Goal: Transaction & Acquisition: Purchase product/service

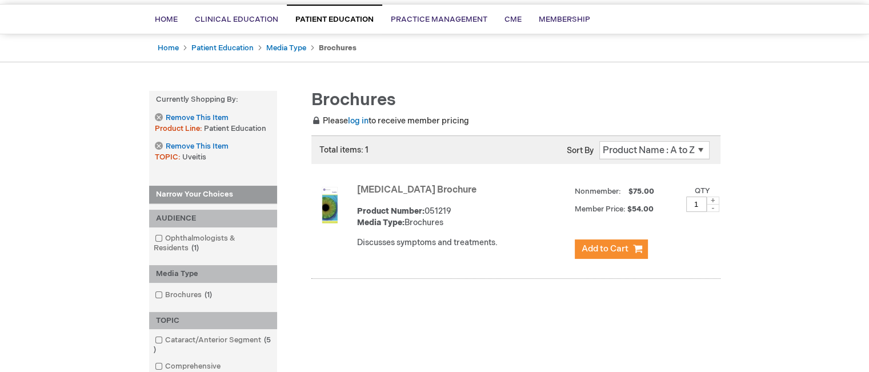
scroll to position [7, 0]
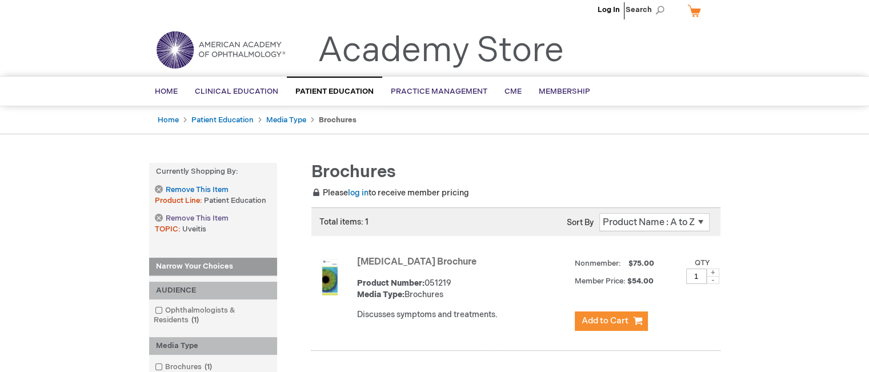
click at [157, 214] on link "Remove This Item" at bounding box center [191, 219] width 73 height 10
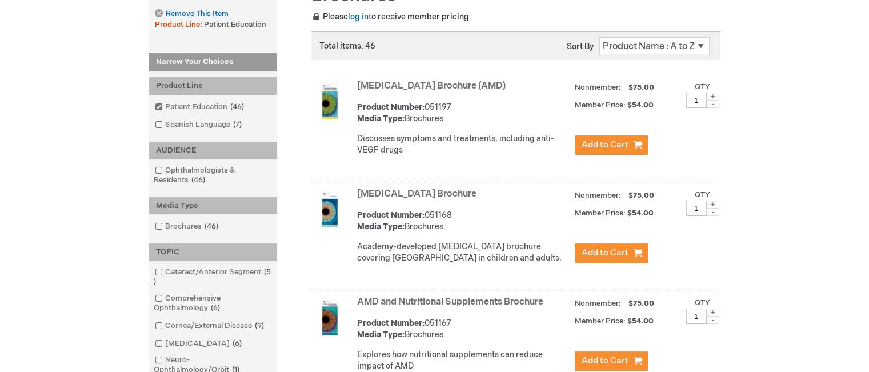
scroll to position [73, 0]
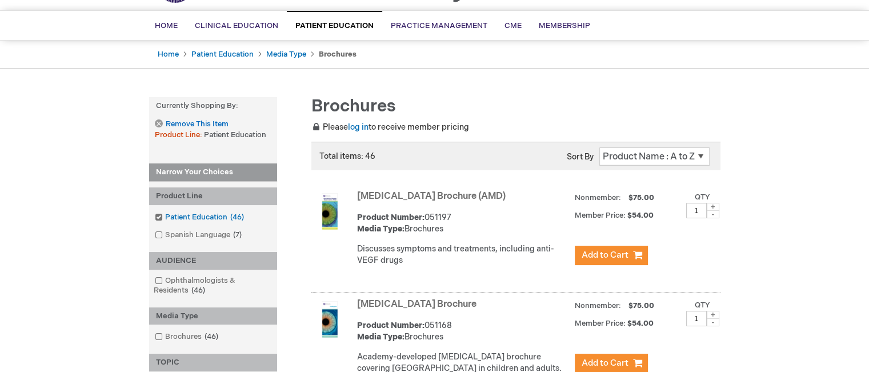
click at [165, 216] on span at bounding box center [165, 216] width 0 height 9
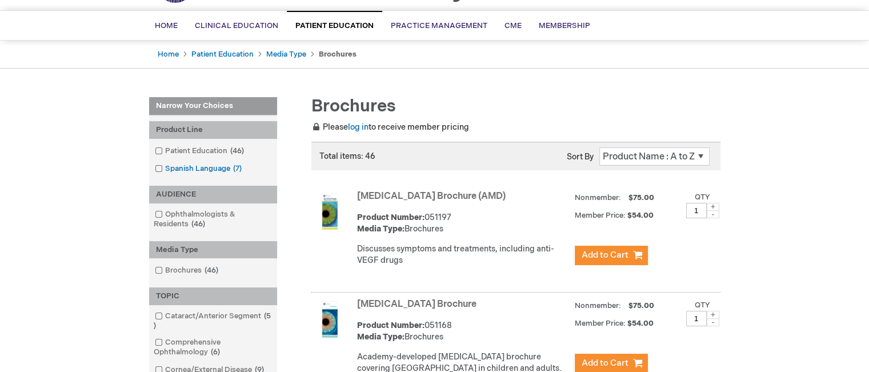
click at [165, 166] on span at bounding box center [165, 168] width 0 height 9
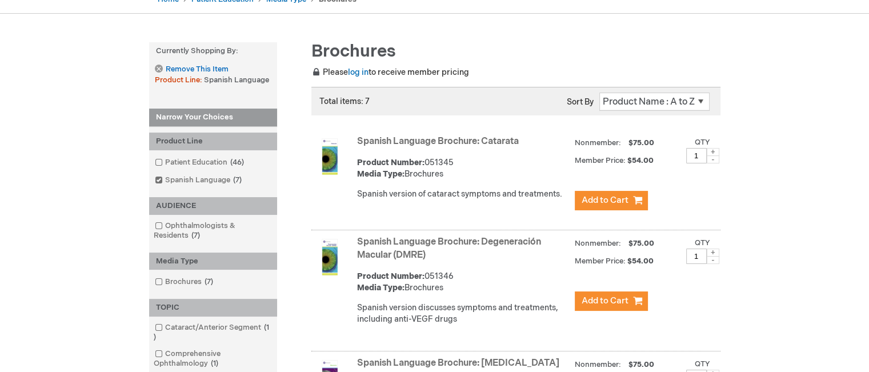
scroll to position [130, 0]
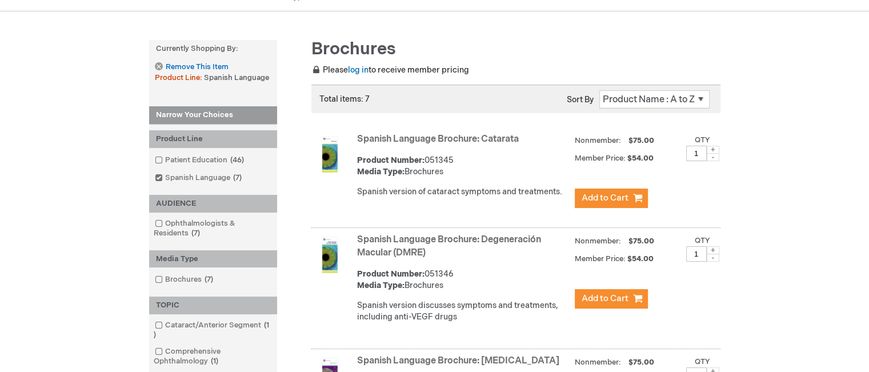
drag, startPoint x: 351, startPoint y: 136, endPoint x: 522, endPoint y: 134, distance: 171.4
click at [522, 134] on div "Spanish Language Brochure: Catarata Product Number: 051345 Media Type: Brochure…" at bounding box center [515, 179] width 409 height 98
copy div "Spanish Language Brochure: Catarata"
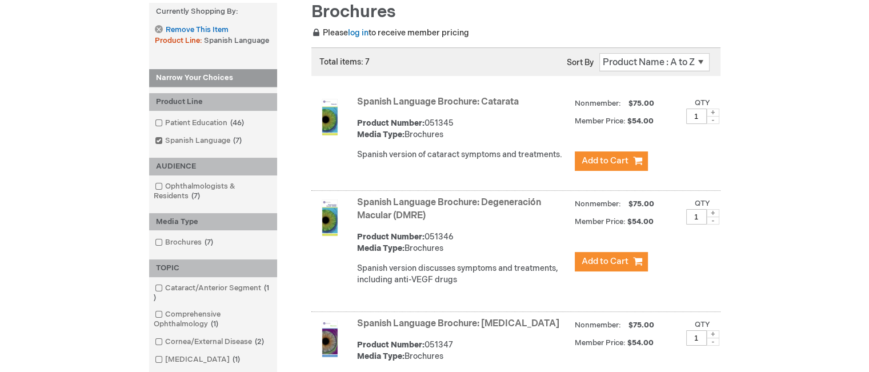
scroll to position [187, 0]
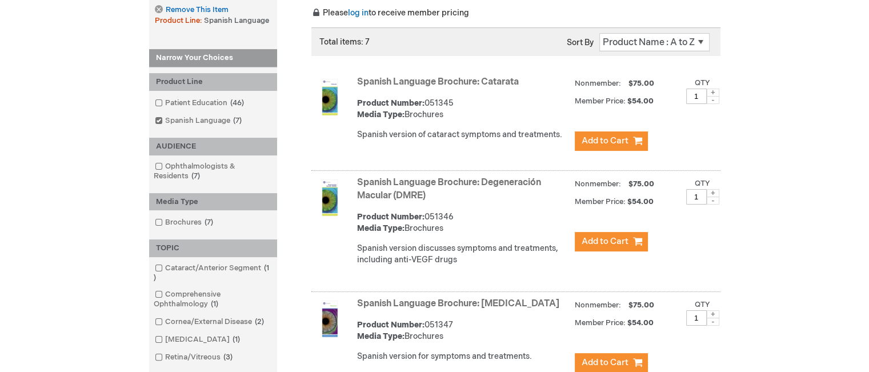
drag, startPoint x: 434, startPoint y: 195, endPoint x: 394, endPoint y: 189, distance: 41.0
click at [394, 189] on strong "Spanish Language Brochure: Degeneración Macular (DMRE)" at bounding box center [463, 189] width 212 height 26
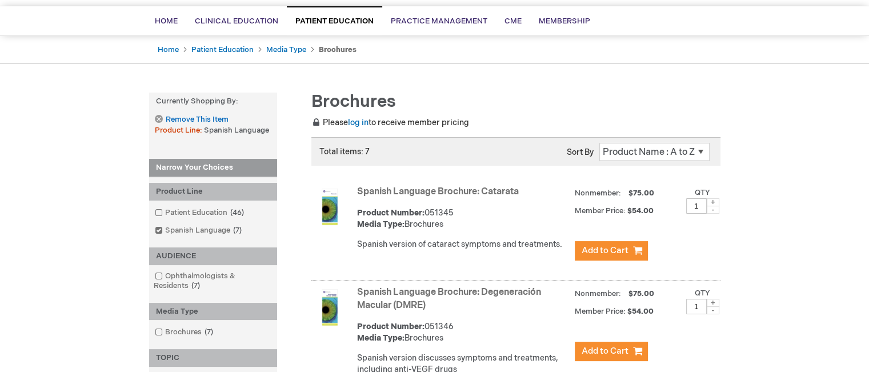
scroll to position [171, 0]
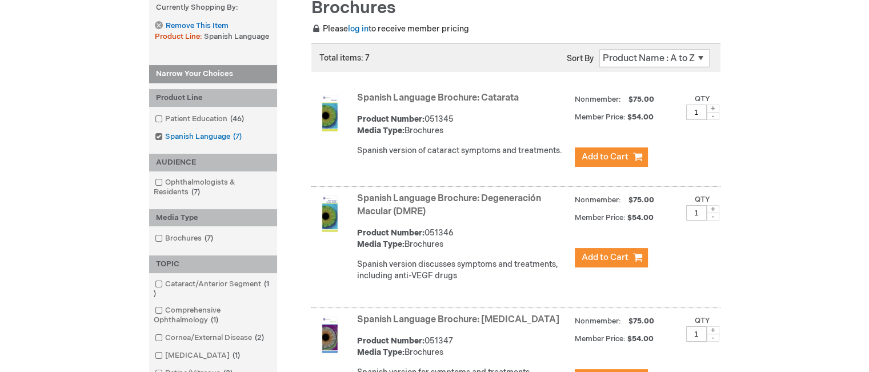
click at [165, 135] on span at bounding box center [165, 136] width 0 height 9
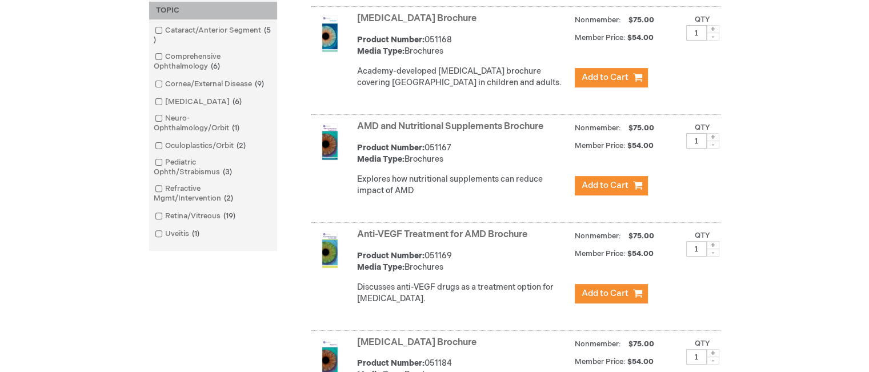
scroll to position [400, 0]
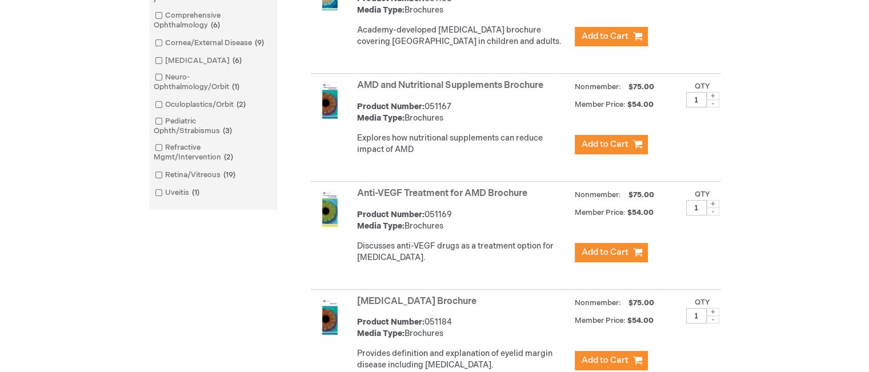
click at [527, 199] on link "Anti-VEGF Treatment for AMD Brochure" at bounding box center [442, 193] width 170 height 11
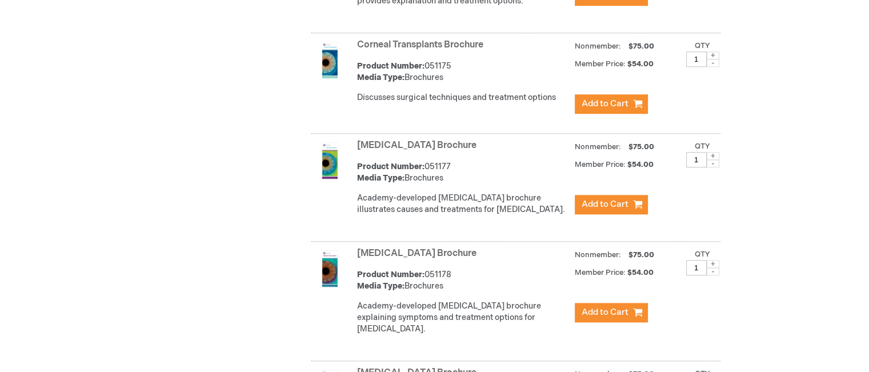
scroll to position [1257, 0]
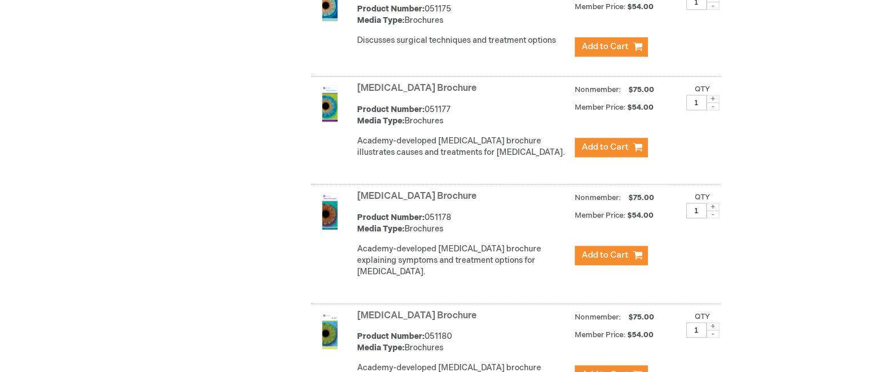
click at [464, 94] on link "Detached Retina Brochure" at bounding box center [416, 88] width 119 height 11
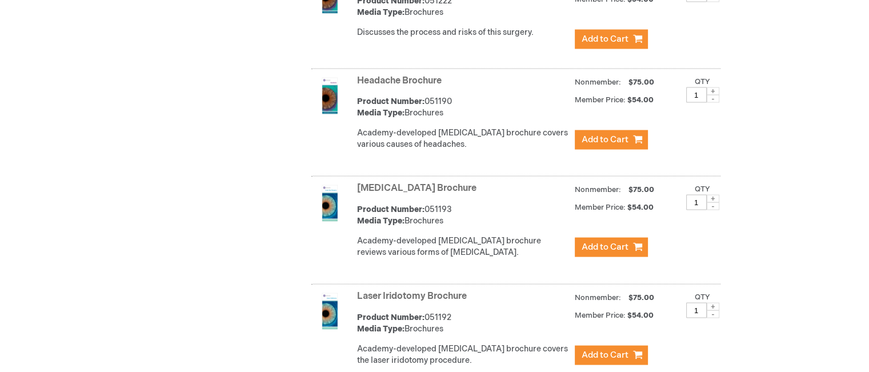
scroll to position [2312, 0]
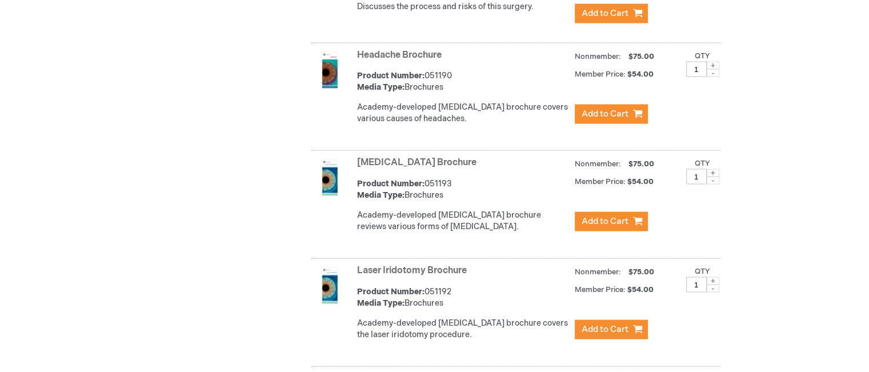
click at [455, 265] on link "Laser Iridotomy Brochure" at bounding box center [412, 270] width 110 height 11
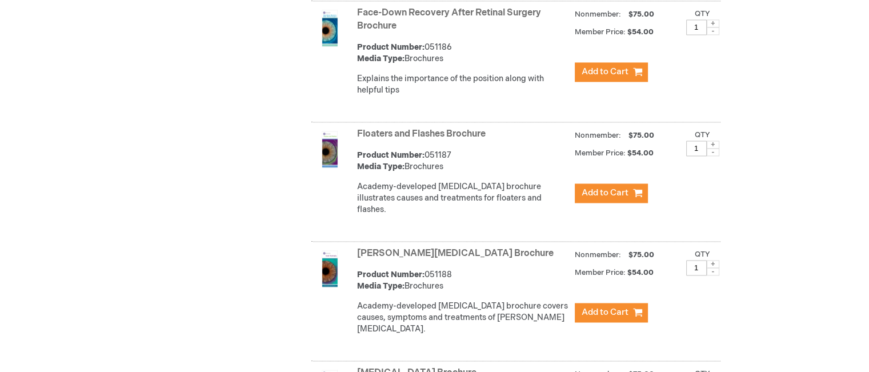
scroll to position [1799, 0]
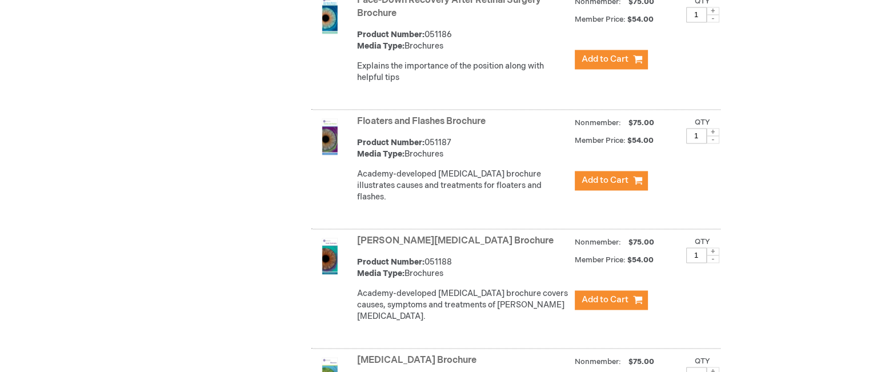
click at [421, 236] on link "[PERSON_NAME][MEDICAL_DATA] Brochure" at bounding box center [455, 240] width 196 height 11
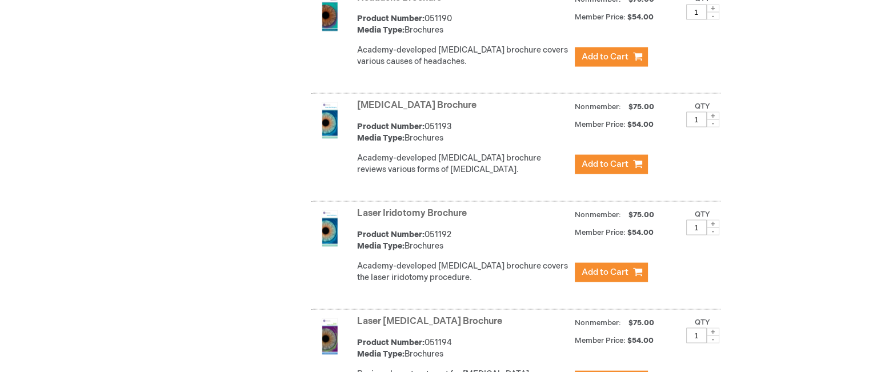
scroll to position [2426, 0]
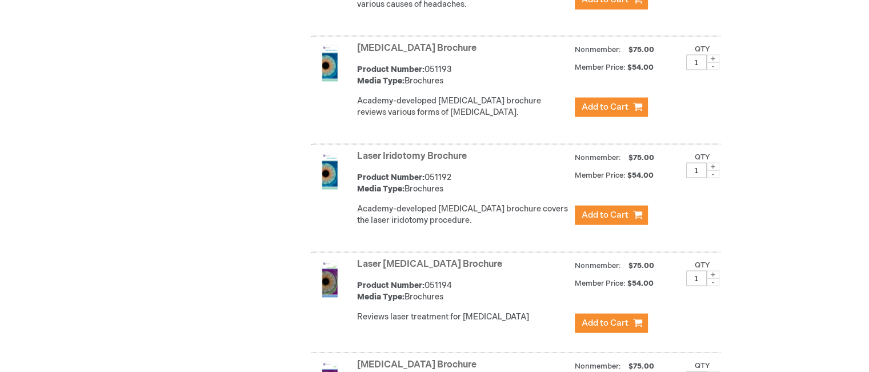
click at [446, 259] on link "Laser [MEDICAL_DATA] Brochure" at bounding box center [429, 264] width 145 height 11
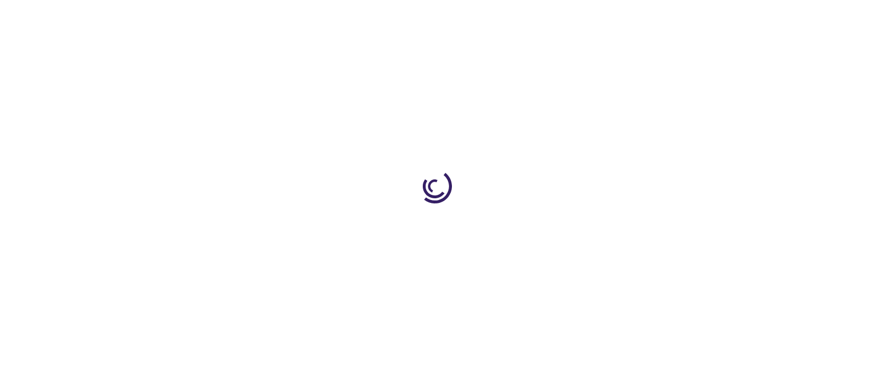
type input "1"
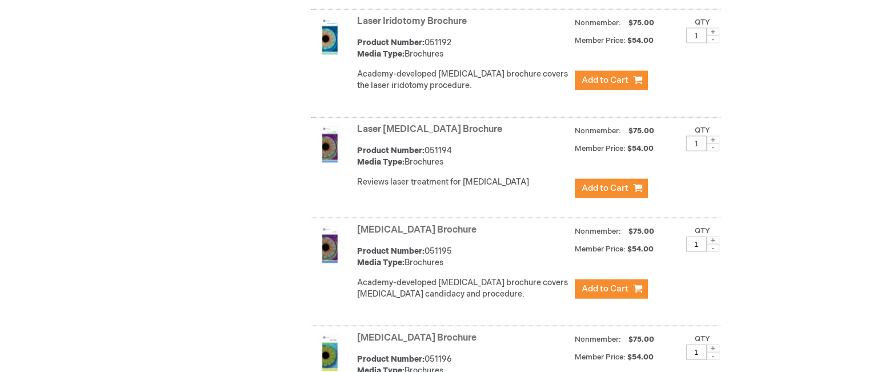
scroll to position [2562, 0]
click at [407, 224] on link "[MEDICAL_DATA] Brochure" at bounding box center [416, 229] width 119 height 11
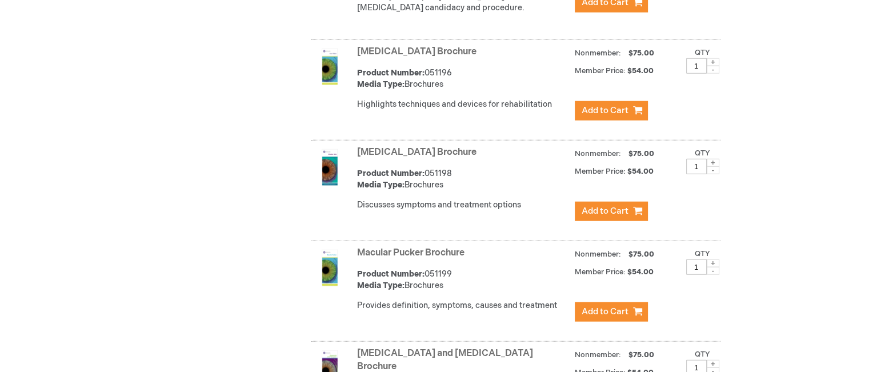
scroll to position [2790, 0]
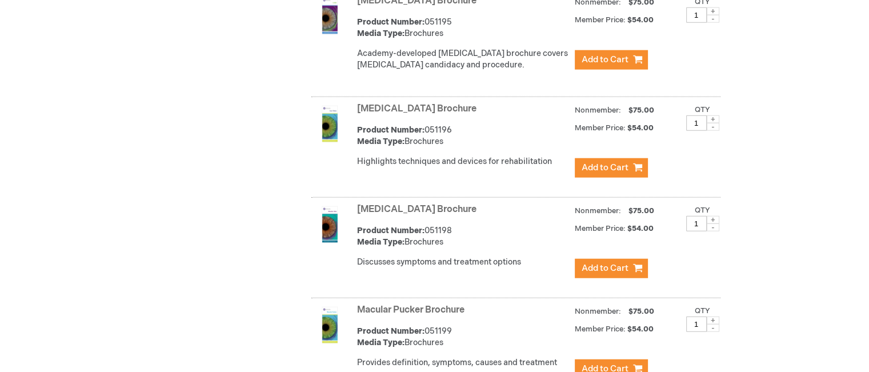
click at [403, 103] on link "Low Vision Brochure" at bounding box center [416, 108] width 119 height 11
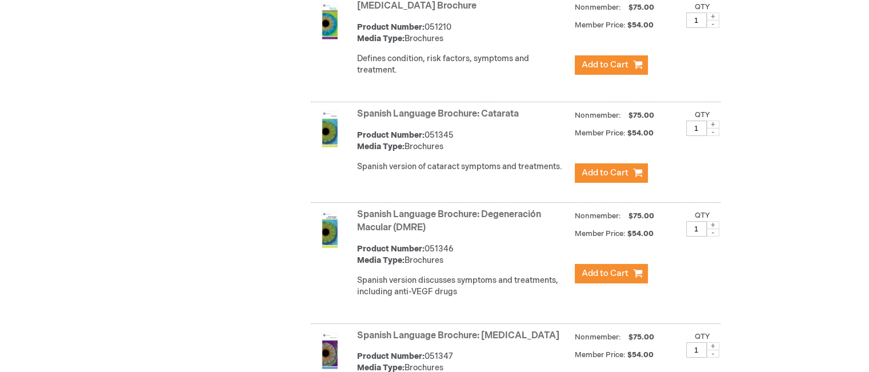
scroll to position [3804, 0]
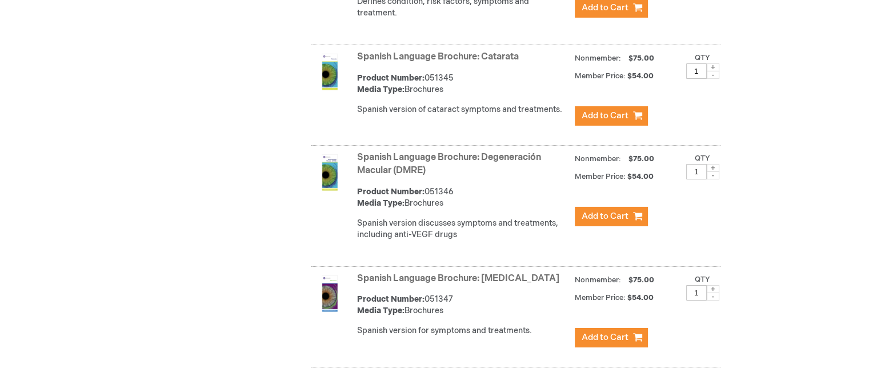
click at [480, 273] on link "Spanish Language Brochure: Glaucoma" at bounding box center [458, 278] width 202 height 11
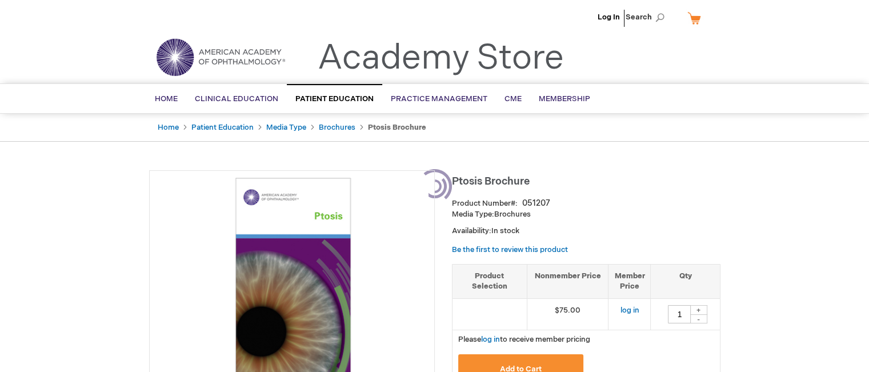
type input "1"
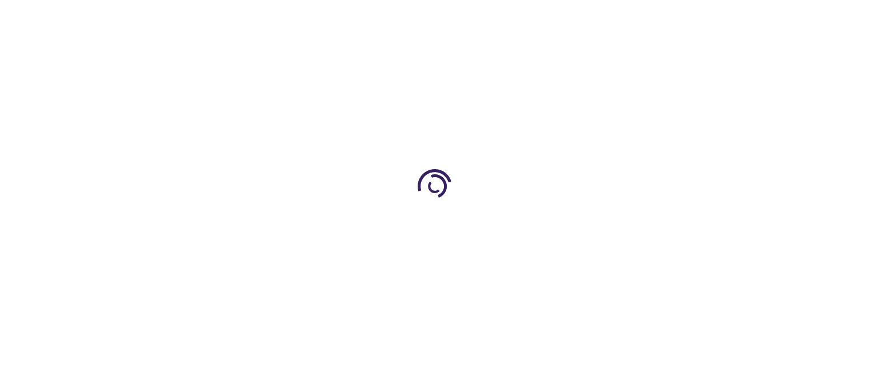
type input "1"
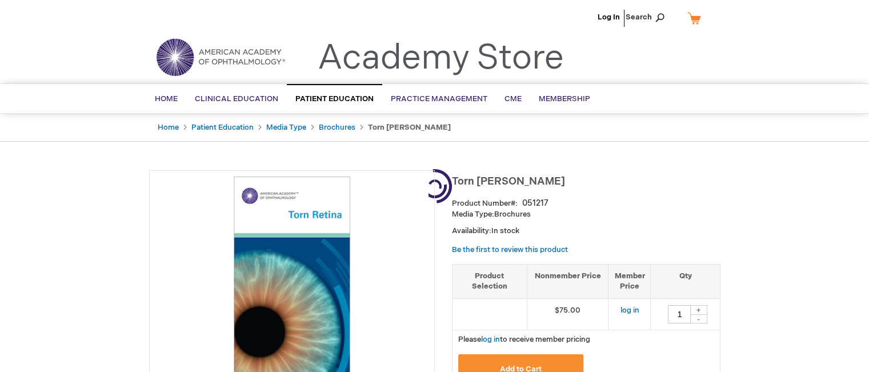
type input "1"
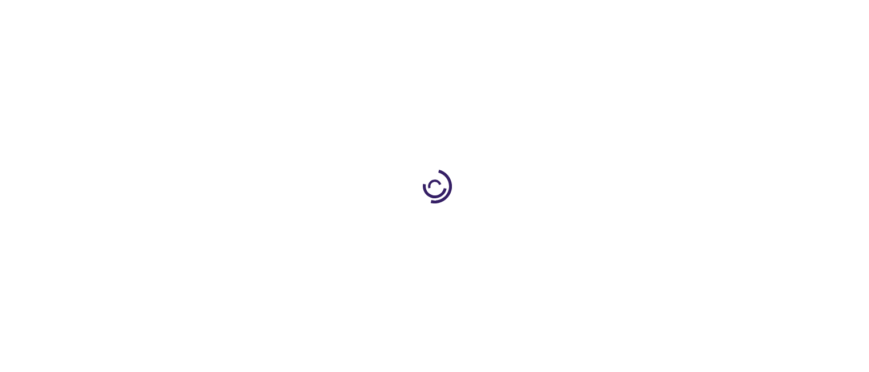
type input "1"
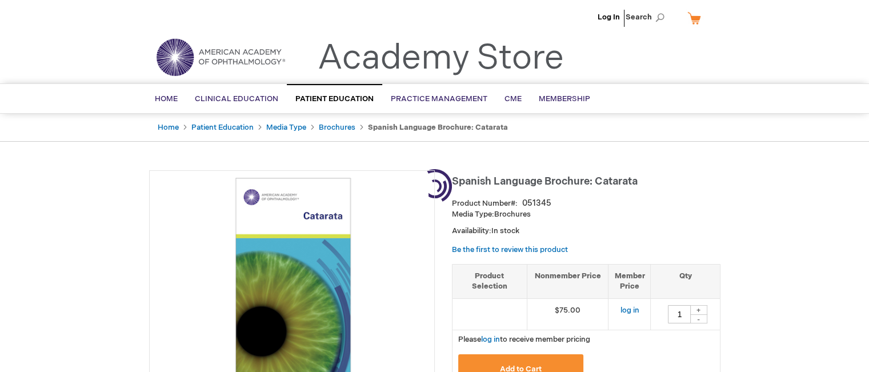
type input "1"
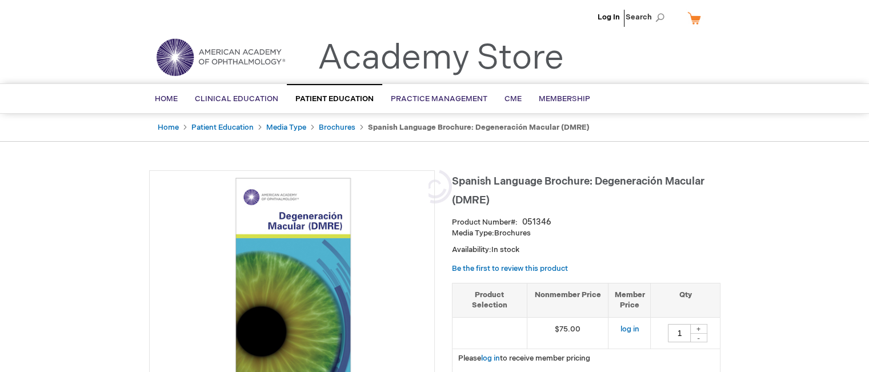
type input "1"
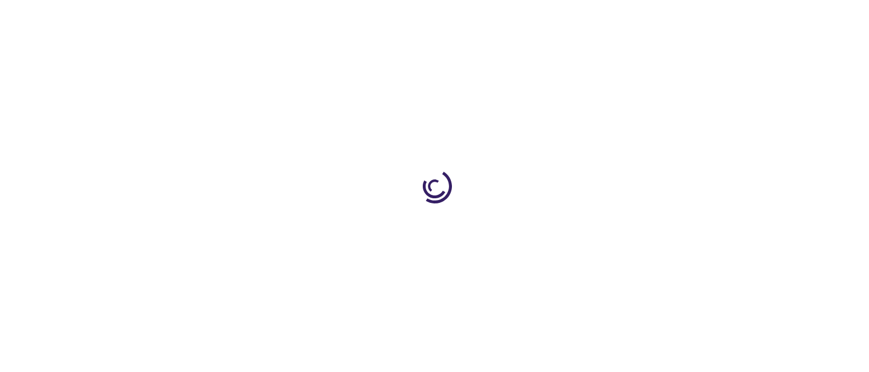
type input "1"
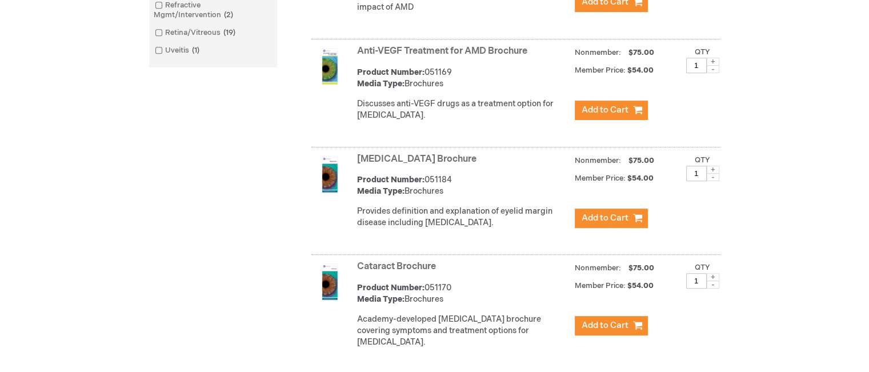
scroll to position [142, 0]
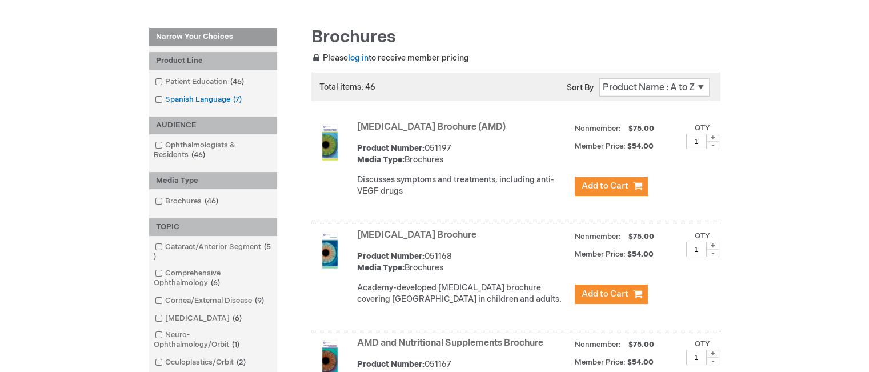
click at [165, 99] on span at bounding box center [165, 99] width 0 height 9
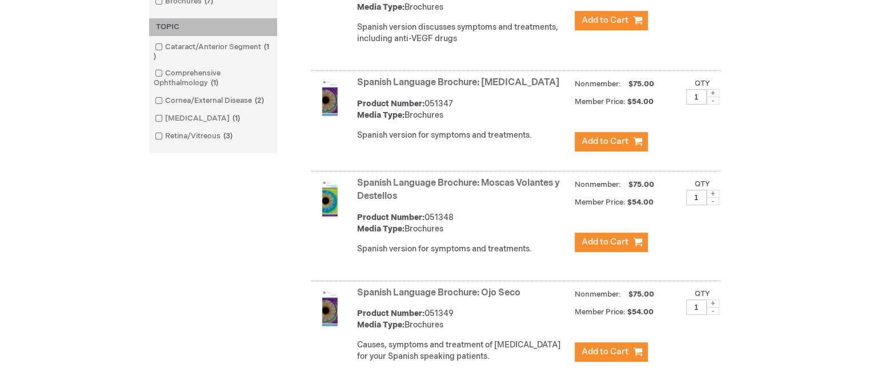
scroll to position [428, 0]
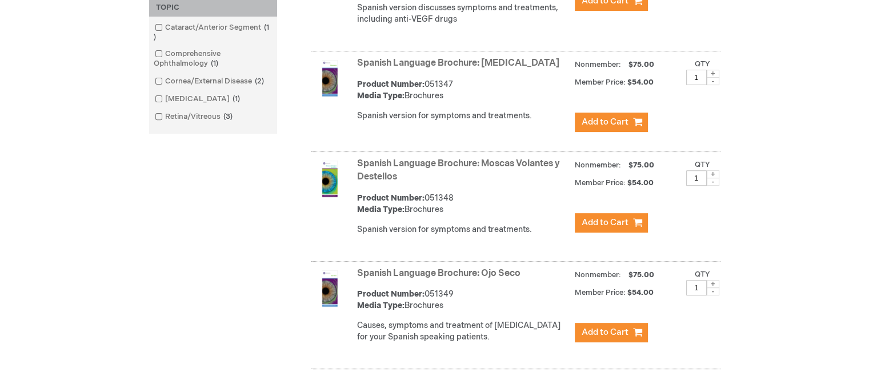
click at [472, 159] on link "Spanish Language Brochure: Moscas Volantes y Destellos" at bounding box center [458, 170] width 203 height 24
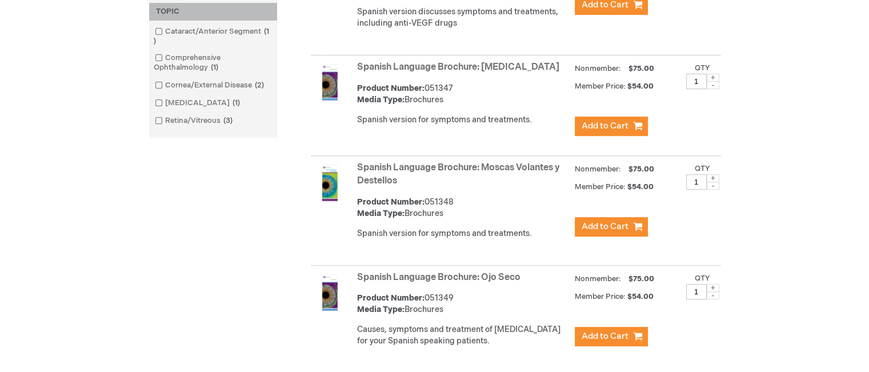
click at [485, 276] on link "Spanish Language Brochure: Ojo Seco" at bounding box center [438, 277] width 163 height 11
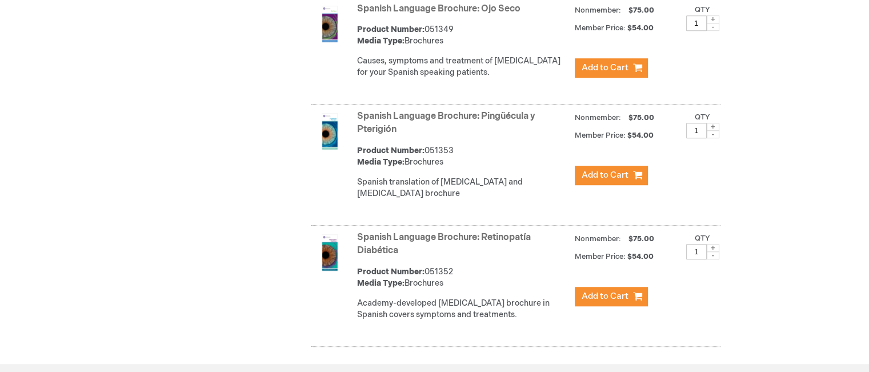
scroll to position [709, 0]
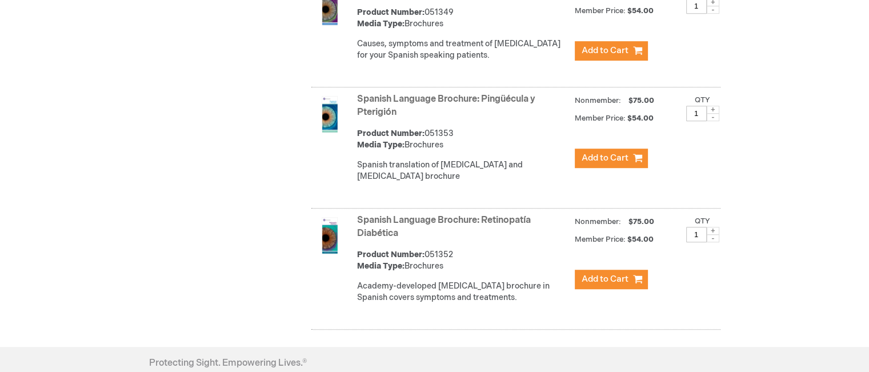
click at [521, 97] on link "Spanish Language Brochure: Pingüécula y Pterigión" at bounding box center [446, 106] width 178 height 24
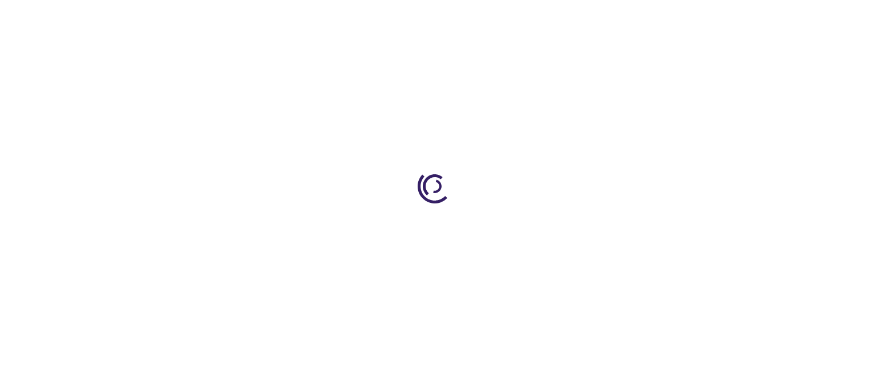
type input "1"
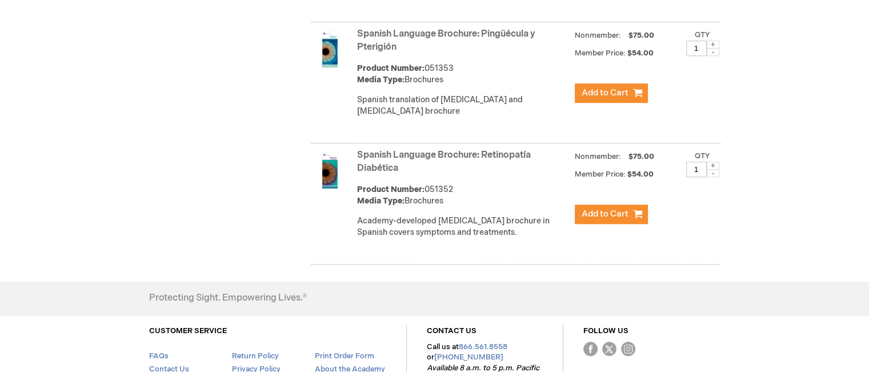
click at [459, 152] on link "Spanish Language Brochure: Retinopatía Diabética" at bounding box center [444, 162] width 174 height 24
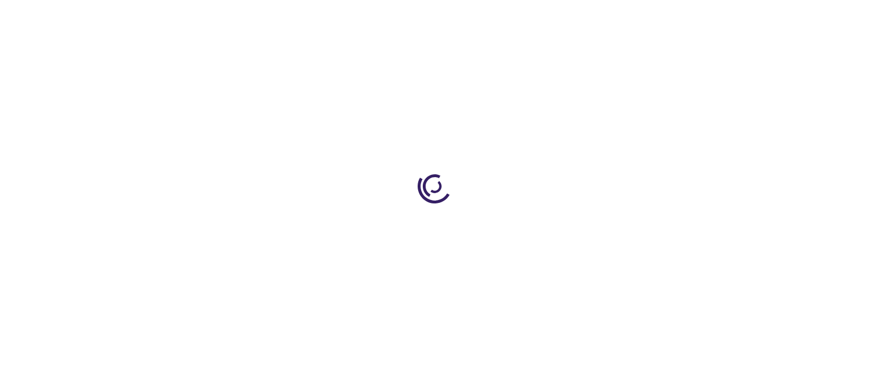
type input "1"
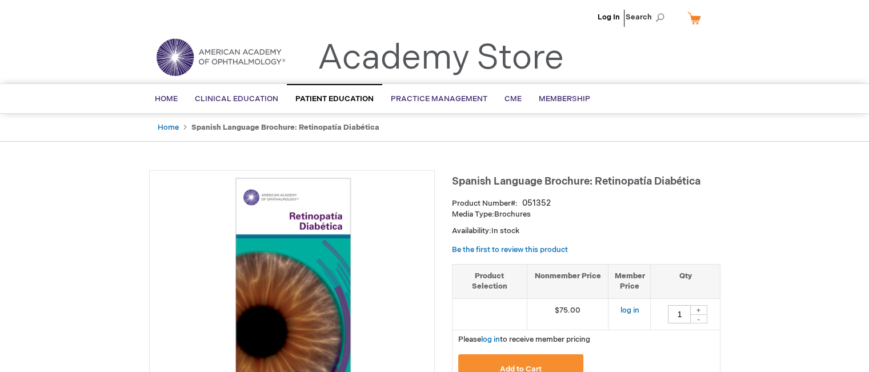
click at [580, 182] on span "Spanish Language Brochure: Retinopatía Diabética" at bounding box center [576, 181] width 248 height 12
copy span "Brochure"
